Goal: Information Seeking & Learning: Learn about a topic

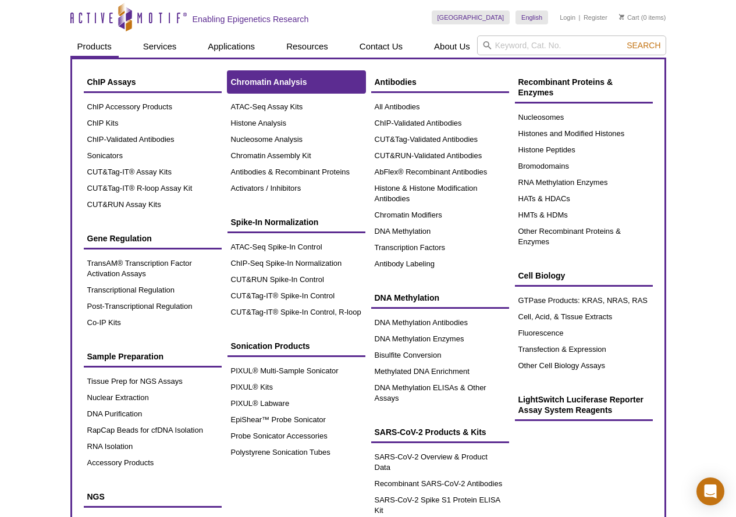
click at [263, 76] on link "Chromatin Analysis" at bounding box center [296, 82] width 138 height 22
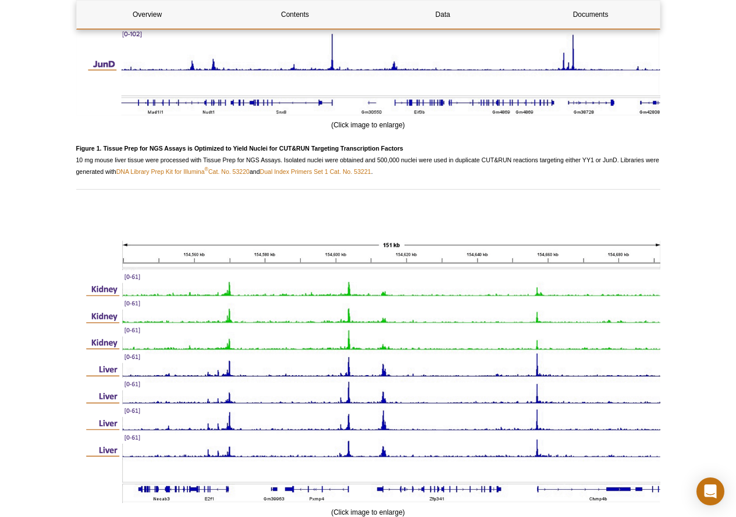
scroll to position [1102, 0]
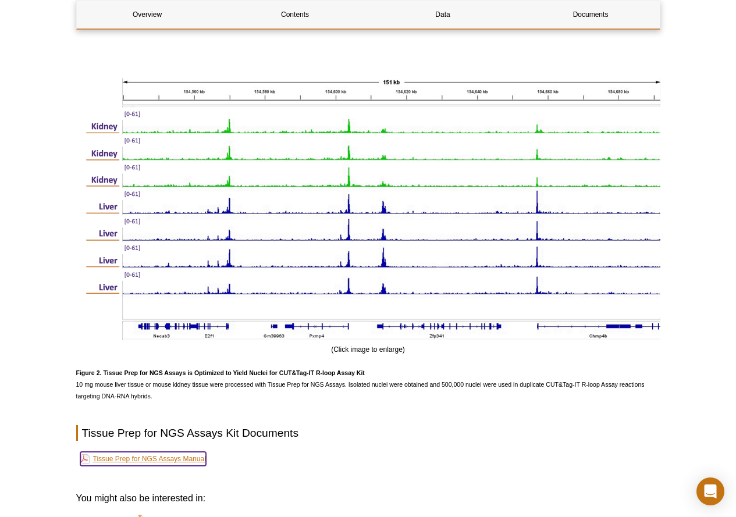
click at [194, 457] on link "Tissue Prep for NGS Assays Manual" at bounding box center [143, 459] width 126 height 14
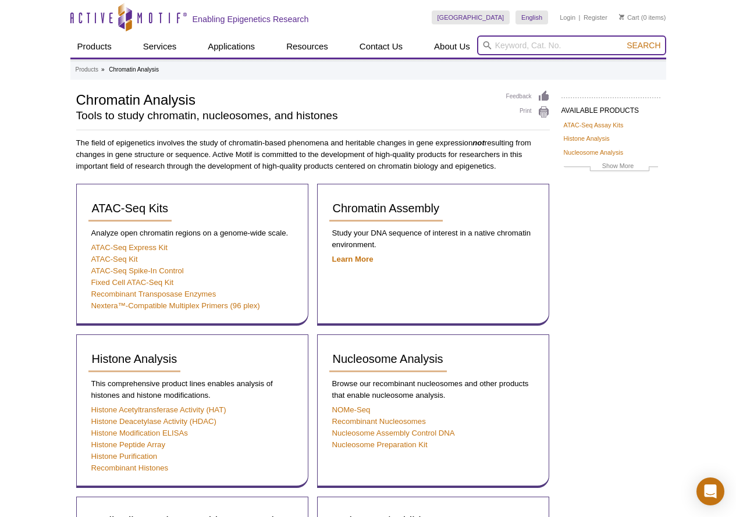
click at [507, 45] on input "search" at bounding box center [571, 45] width 189 height 20
type input "cut and tag"
click at [623, 40] on button "Search" at bounding box center [643, 45] width 41 height 10
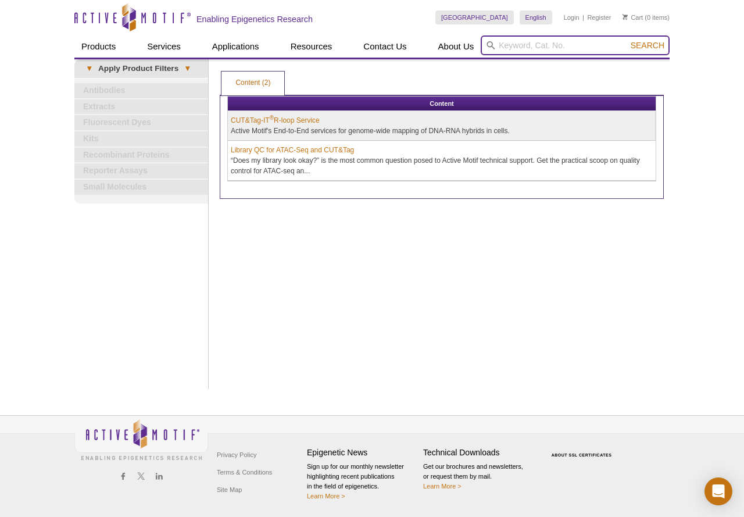
click at [544, 47] on input "search" at bounding box center [575, 45] width 189 height 20
paste input "53175"
type input "53175"
click at [658, 47] on span "Search" at bounding box center [648, 45] width 34 height 9
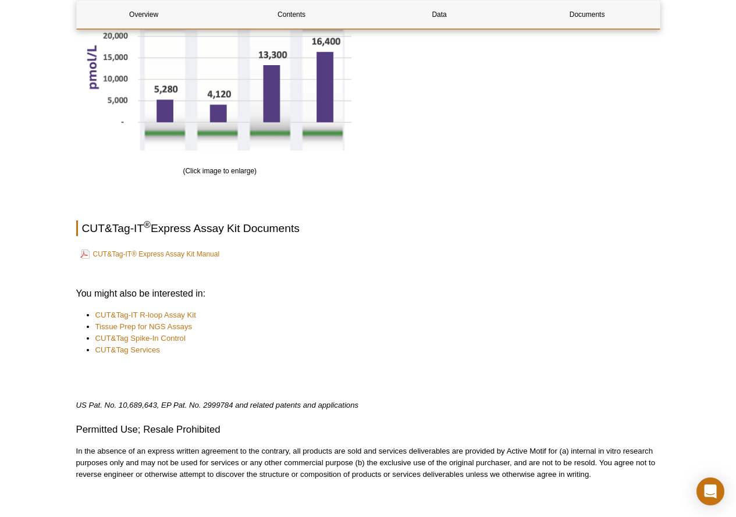
scroll to position [1708, 0]
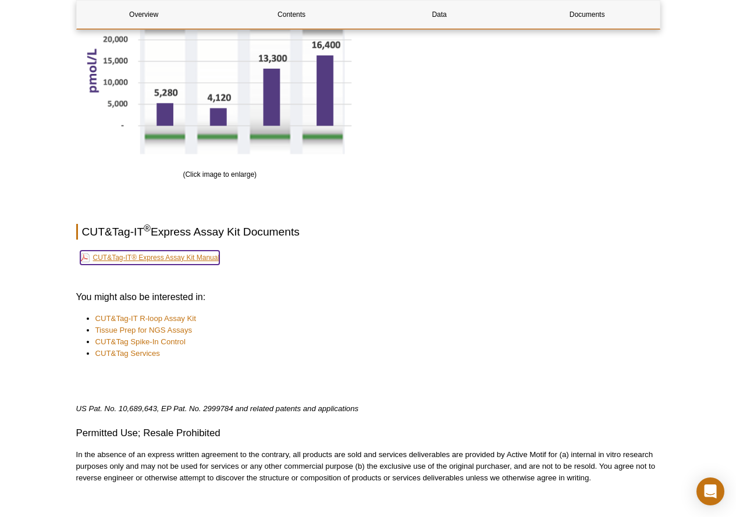
click at [167, 260] on link "CUT&Tag-IT® Express Assay Kit Manual" at bounding box center [150, 258] width 140 height 14
